Goal: Task Accomplishment & Management: Manage account settings

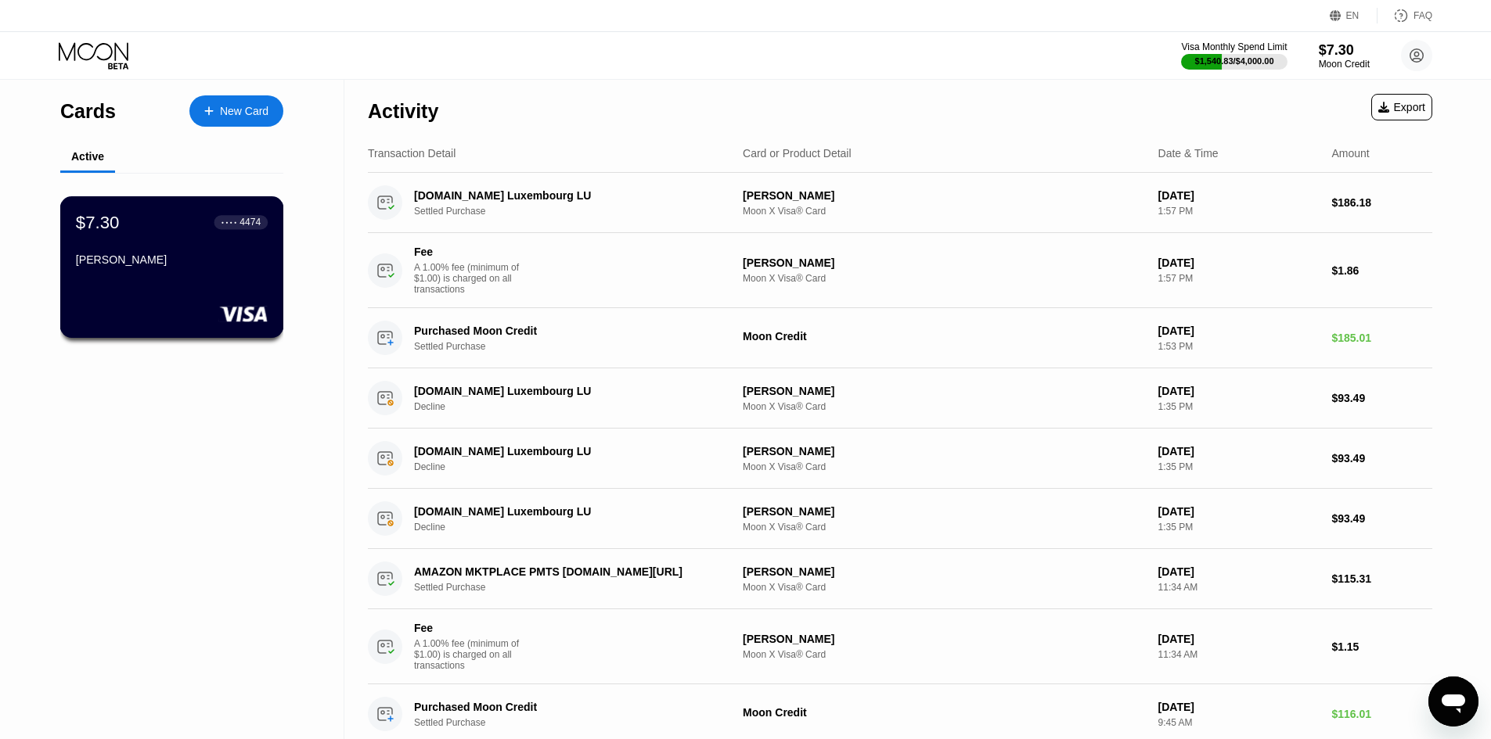
click at [228, 272] on div "masood M Bahmani" at bounding box center [172, 263] width 192 height 19
